Goal: Transaction & Acquisition: Purchase product/service

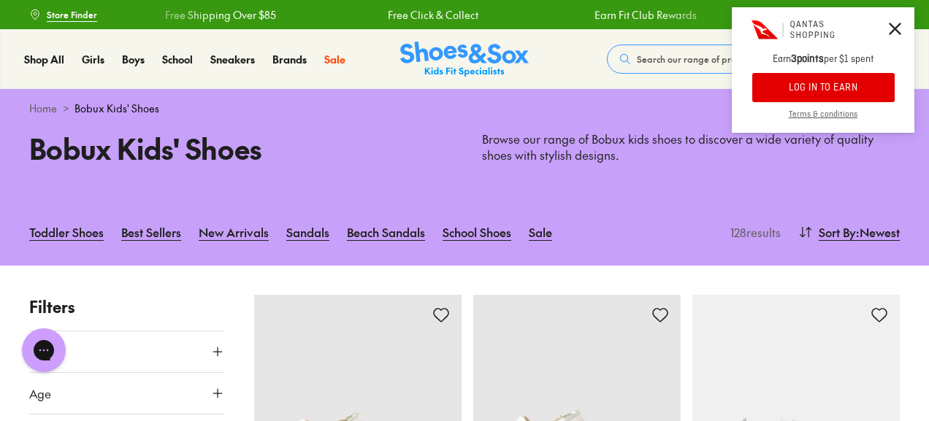
click at [825, 76] on button "LOG IN TO EARN" at bounding box center [823, 87] width 142 height 29
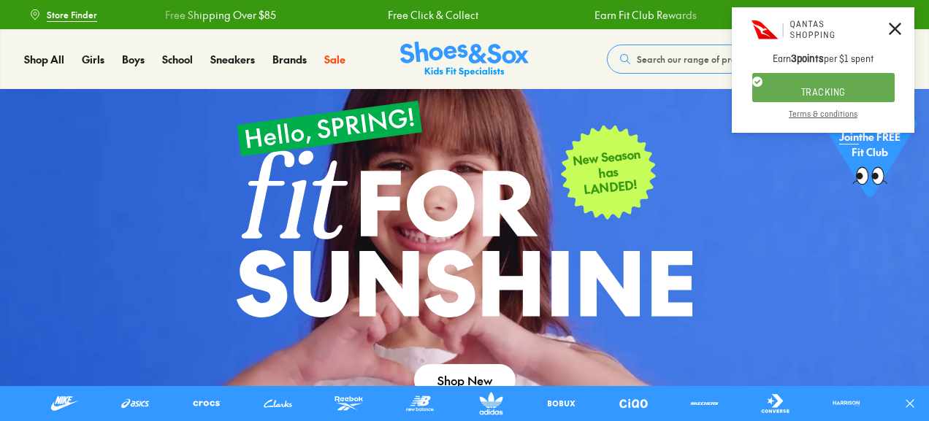
click at [895, 27] on icon at bounding box center [895, 29] width 12 height 12
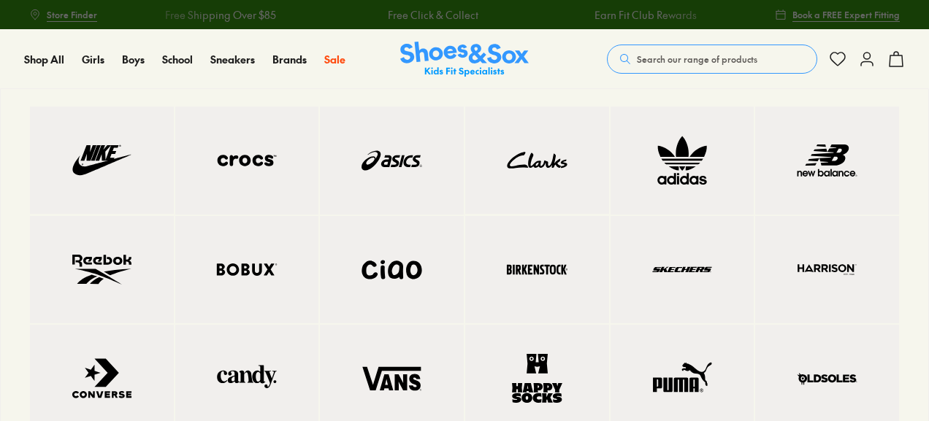
click at [251, 280] on img at bounding box center [247, 270] width 85 height 50
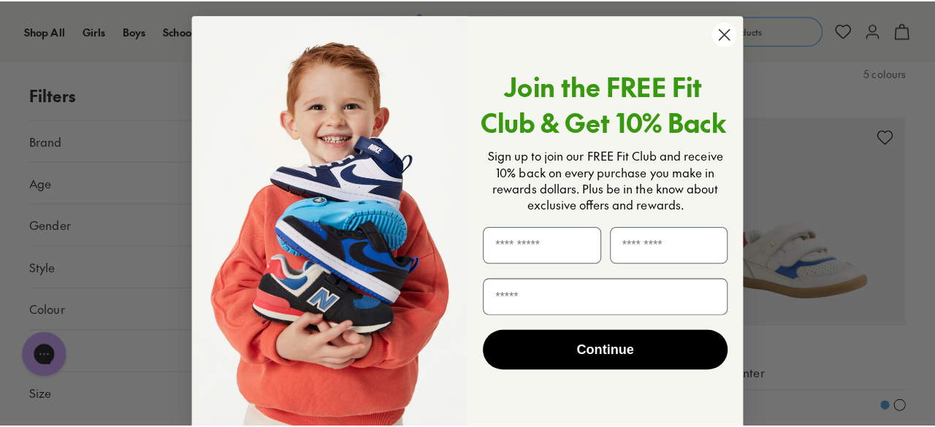
scroll to position [586, 0]
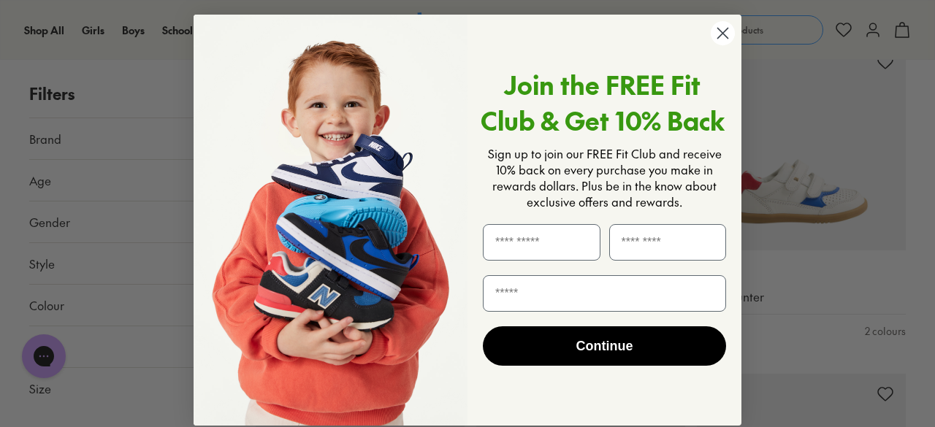
click at [722, 36] on circle "Close dialog" at bounding box center [723, 33] width 24 height 24
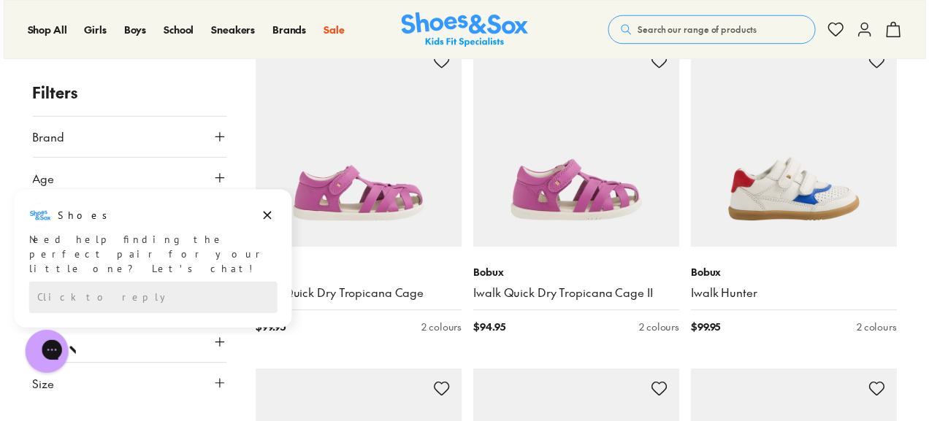
scroll to position [584, 0]
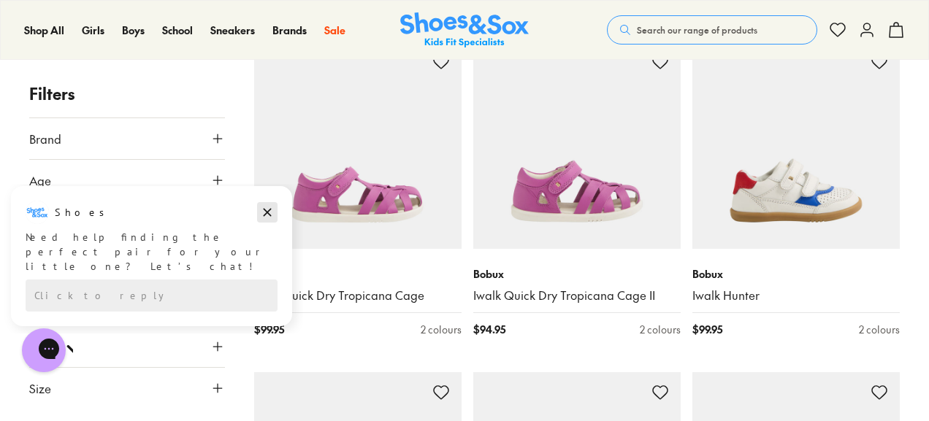
click at [267, 209] on icon "Dismiss campaign" at bounding box center [267, 213] width 15 height 18
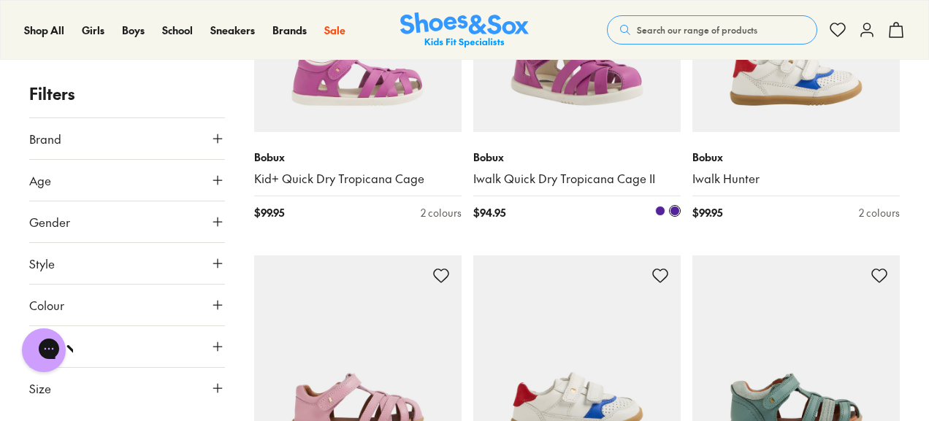
scroll to position [657, 0]
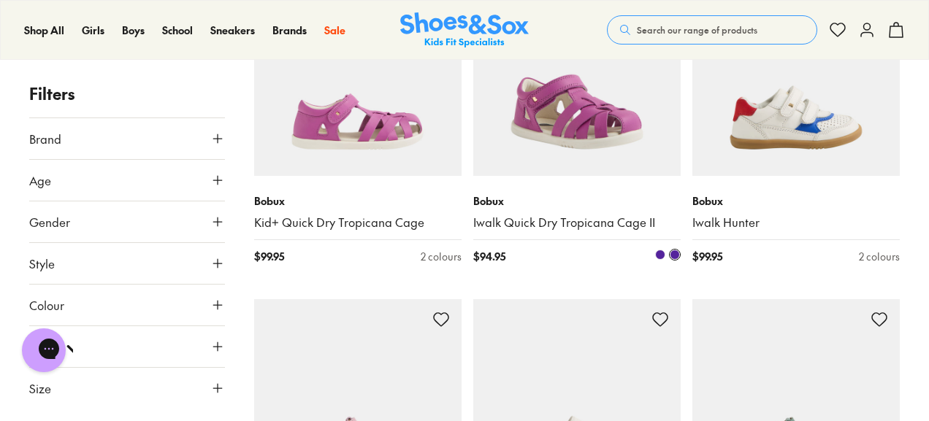
click at [585, 140] on img at bounding box center [576, 72] width 207 height 207
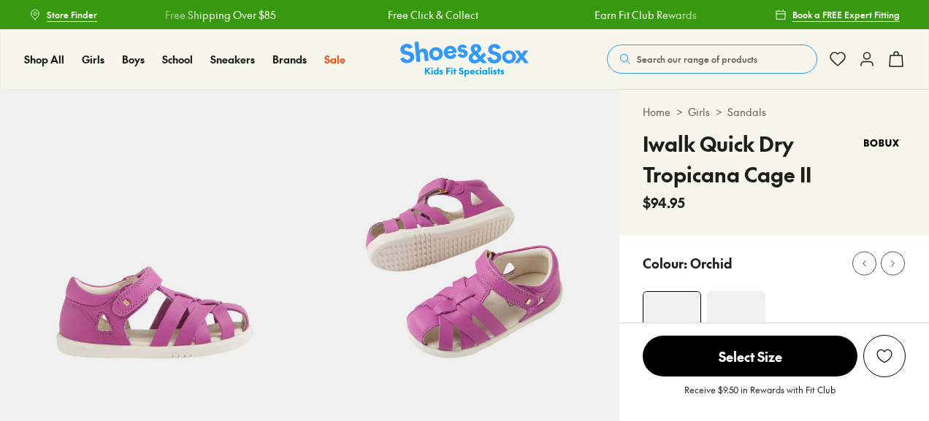
select select "*"
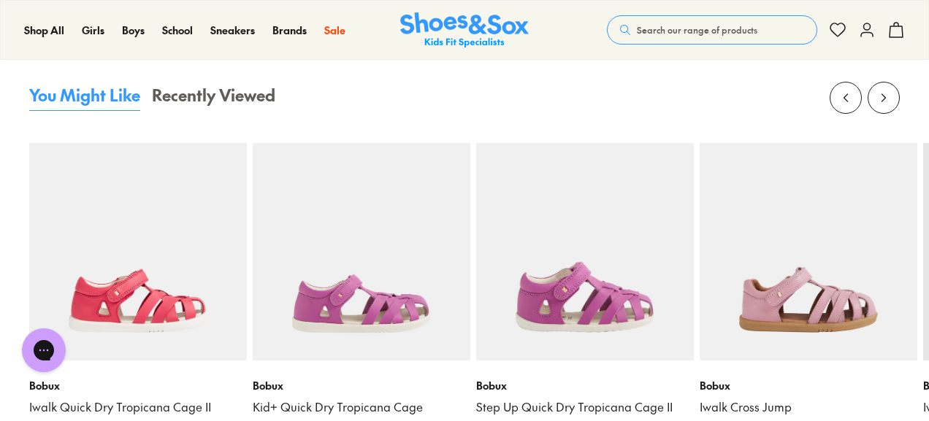
scroll to position [1461, 0]
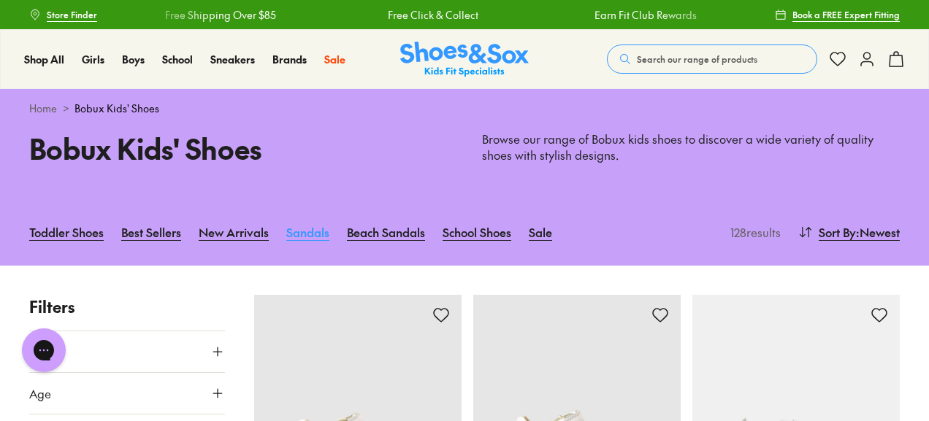
click at [306, 234] on link "Sandals" at bounding box center [307, 232] width 43 height 32
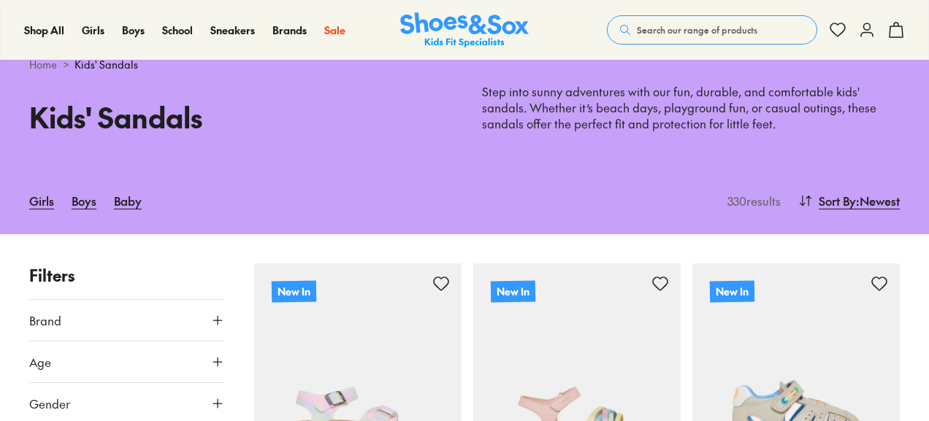
scroll to position [219, 0]
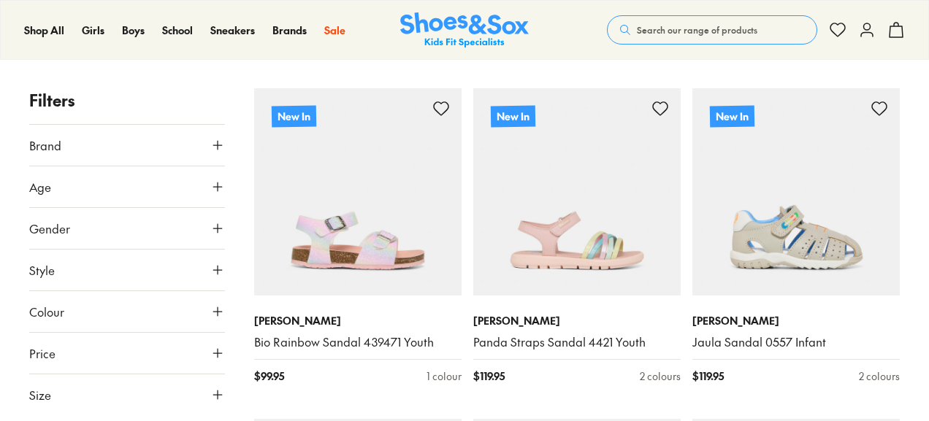
click at [217, 224] on icon at bounding box center [217, 228] width 15 height 15
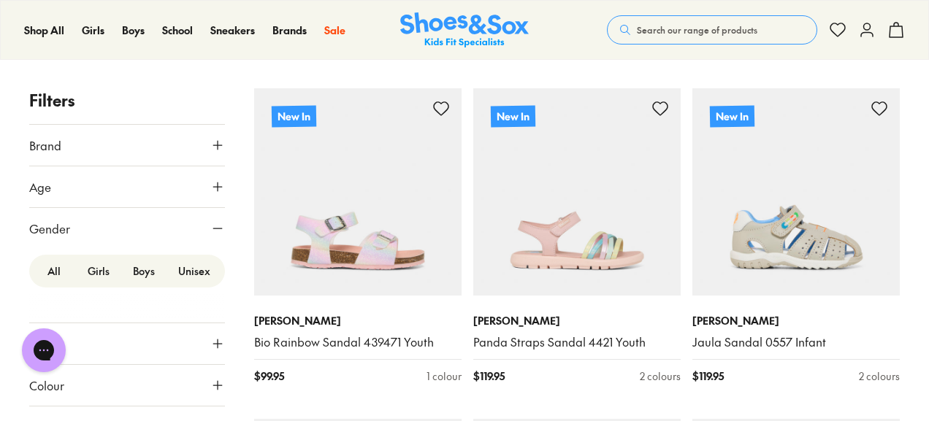
scroll to position [0, 0]
click at [95, 272] on label "Girls" at bounding box center [98, 271] width 45 height 27
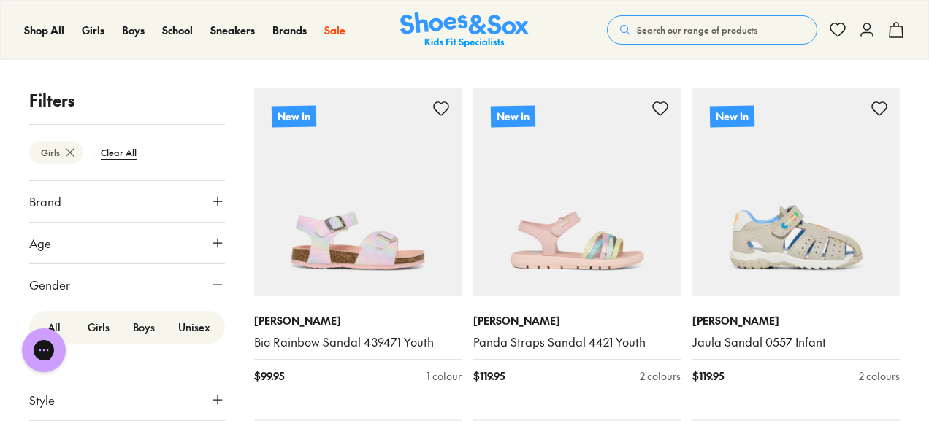
scroll to position [205, 0]
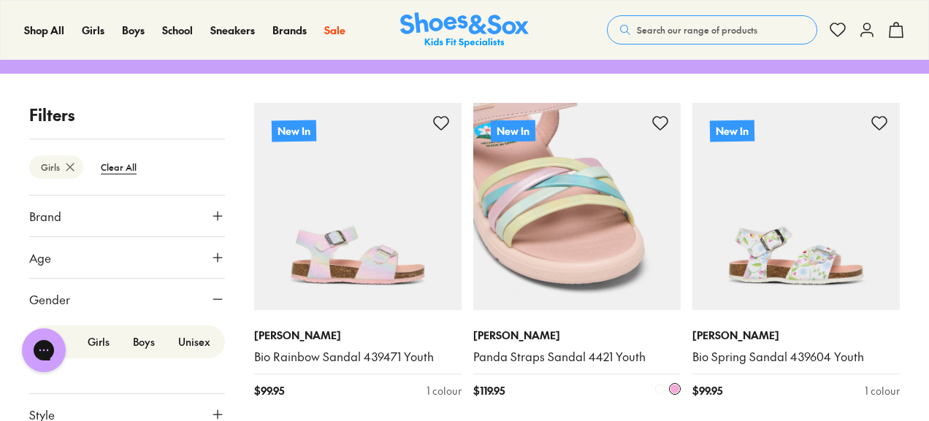
type input "***"
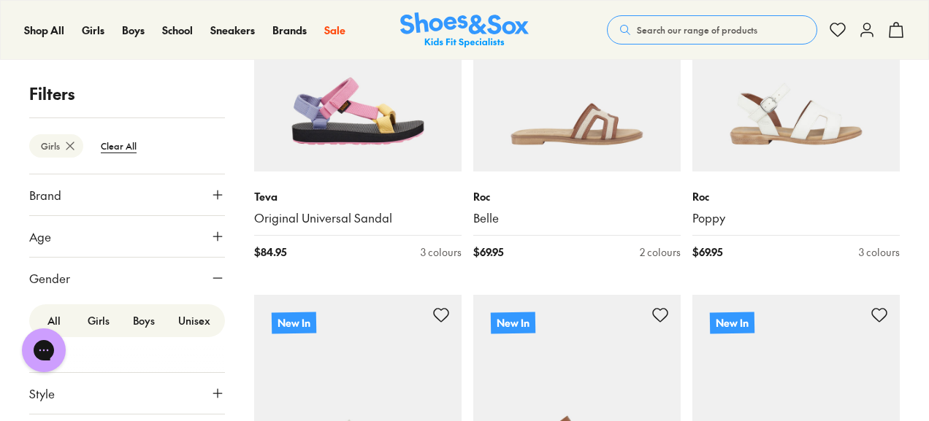
scroll to position [789, 0]
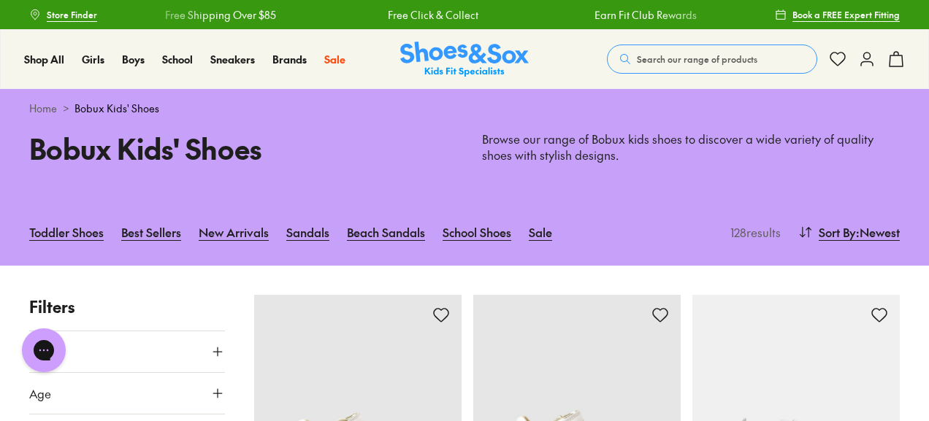
scroll to position [292, 0]
